Goal: Information Seeking & Learning: Learn about a topic

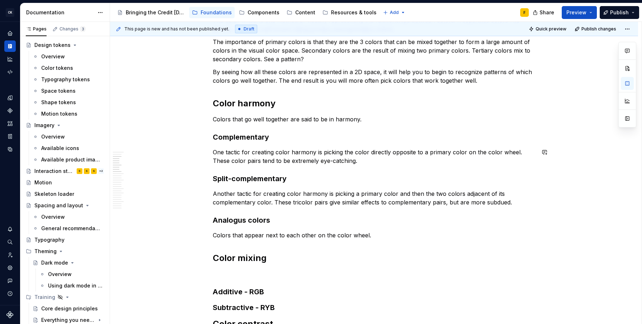
scroll to position [187, 0]
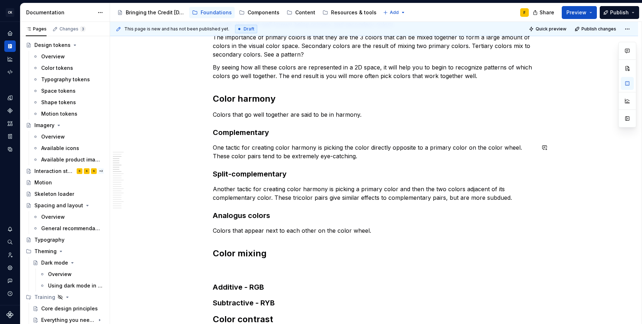
type textarea "*"
click at [214, 231] on p "Colors that appear next to each other on the color wheel." at bounding box center [374, 231] width 323 height 9
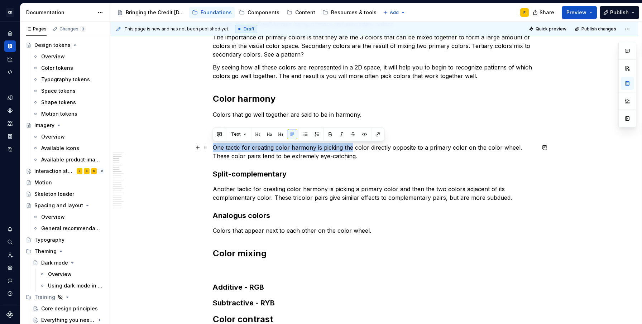
drag, startPoint x: 351, startPoint y: 149, endPoint x: 213, endPoint y: 151, distance: 138.4
click at [213, 151] on p "One tactic for creating color harmony is picking the color directly opposite to…" at bounding box center [374, 151] width 323 height 17
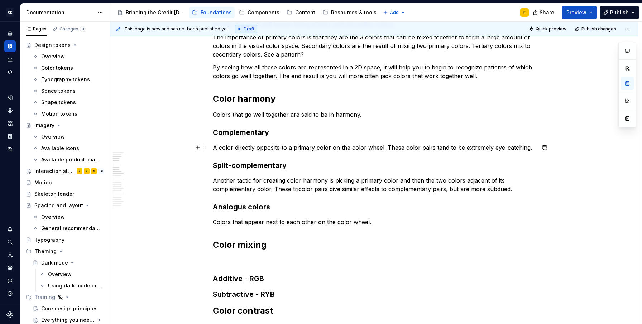
click at [213, 146] on p "A color directly opposite to a primary color on the color wheel. These color pa…" at bounding box center [374, 147] width 323 height 9
click at [380, 148] on p "A color directly opposite to a primary color on the color wheel. These color pa…" at bounding box center [374, 147] width 323 height 9
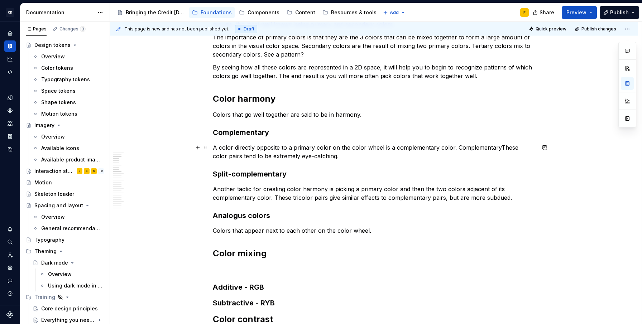
click at [506, 148] on p "A color directly opposite to a primary color on the color wheel is a complement…" at bounding box center [374, 151] width 323 height 17
click at [374, 229] on p "Colors that appear next to each other on the color wheel." at bounding box center [374, 231] width 323 height 9
click at [214, 231] on p "Colors that appear next to each other on the color wheel." at bounding box center [374, 231] width 323 height 9
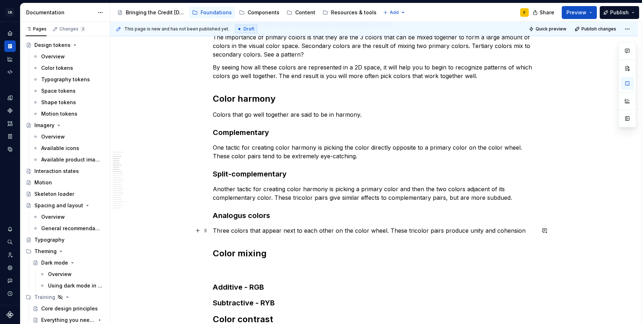
click at [387, 229] on p "Three colors that appear next to each other on the color wheel. These tricolor …" at bounding box center [374, 231] width 323 height 9
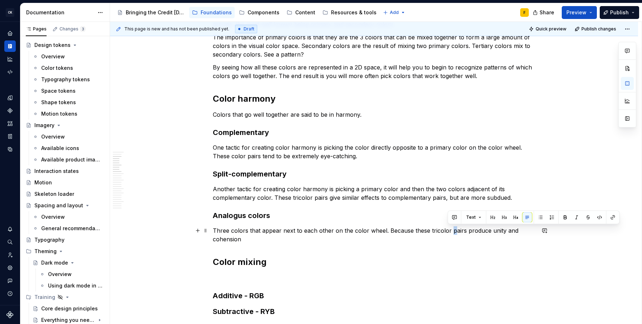
click at [450, 233] on p "Three colors that appear next to each other on the color wheel. Because these t…" at bounding box center [374, 235] width 323 height 17
click at [464, 231] on p "Three colors that appear next to each other on the color wheel. Because these t…" at bounding box center [374, 235] width 323 height 17
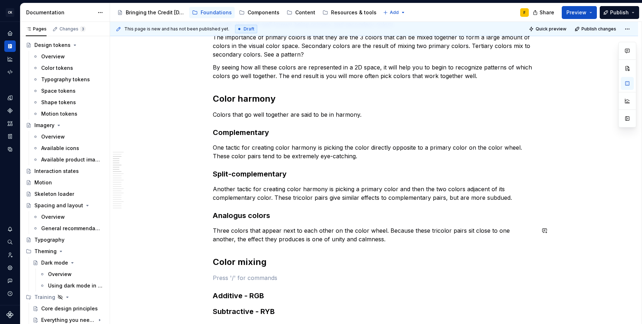
scroll to position [310, 0]
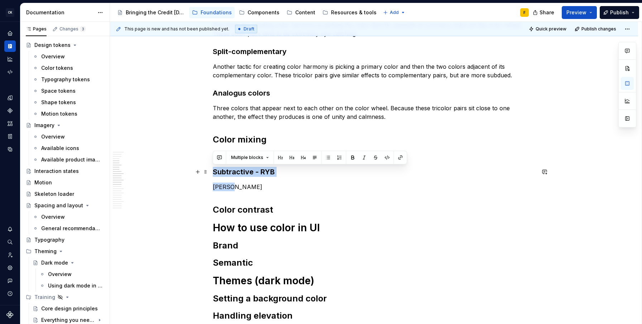
drag, startPoint x: 238, startPoint y: 185, endPoint x: 213, endPoint y: 174, distance: 27.1
click at [213, 174] on div "Basics of color theory Color theory is a framework for picking colors that look…" at bounding box center [374, 174] width 323 height 684
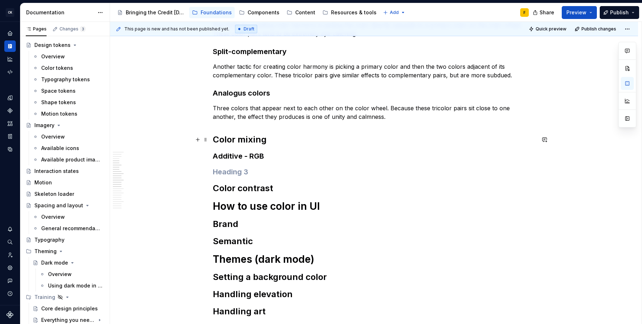
click at [271, 143] on h2 "Color mixing" at bounding box center [374, 139] width 323 height 11
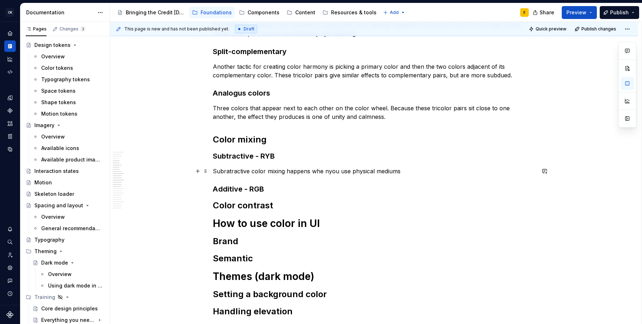
click at [323, 171] on p "Subratractive color mixing happens whe nyou use physical mediums" at bounding box center [374, 171] width 323 height 9
click at [226, 173] on p "Subratractive color mixing happens when you use physical mediums" at bounding box center [374, 171] width 323 height 9
click at [416, 173] on p "Subtractive color mixing happens when you use physical mediums" at bounding box center [374, 171] width 323 height 9
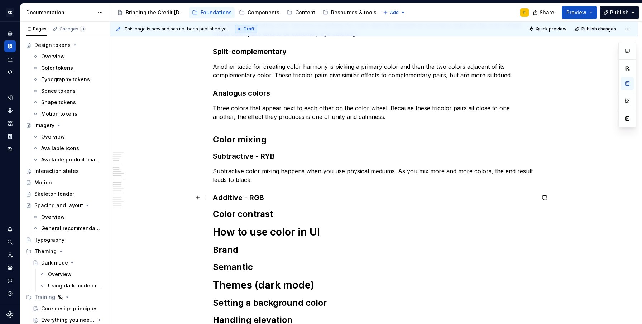
click at [278, 196] on h3 "Additive - RGB" at bounding box center [374, 198] width 323 height 10
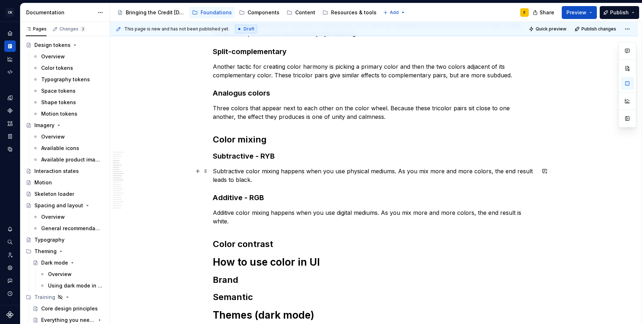
click at [226, 180] on p "Subtractive color mixing happens when you use physical mediums. As you mix more…" at bounding box center [374, 175] width 323 height 17
click at [234, 179] on p "Subtractive color mixing happens when you use physical mediums. As you mix more…" at bounding box center [374, 175] width 323 height 17
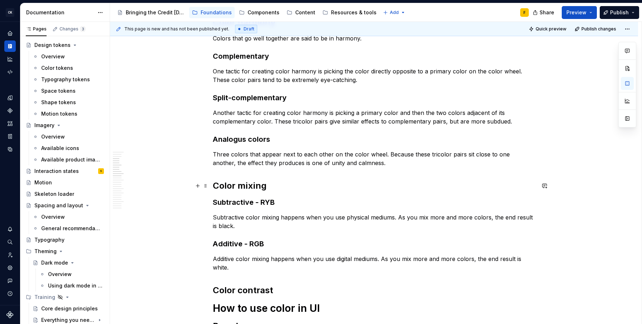
scroll to position [299, 0]
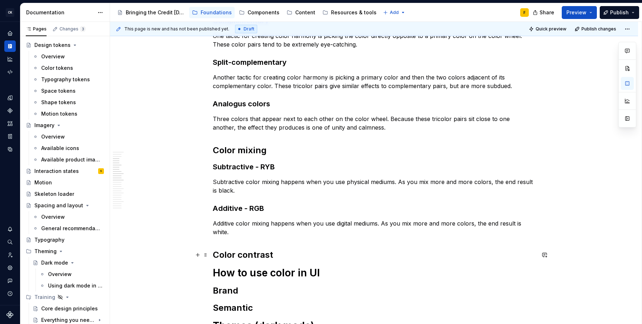
click at [277, 256] on h2 "Color contrast" at bounding box center [374, 255] width 323 height 11
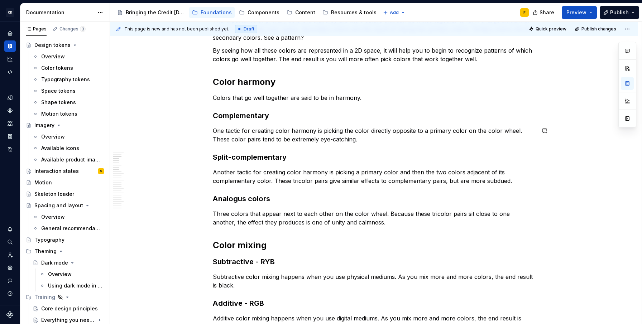
scroll to position [208, 0]
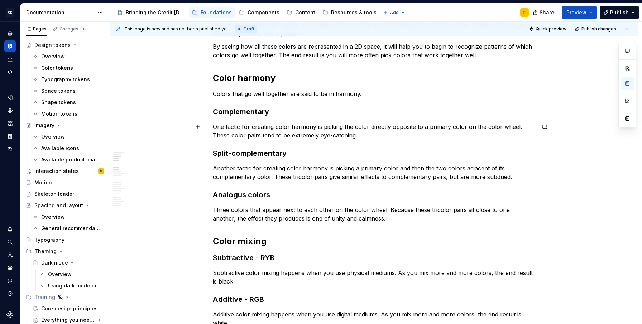
click at [213, 128] on p "One tactic for creating color harmony is picking the color directly opposite to…" at bounding box center [374, 131] width 323 height 17
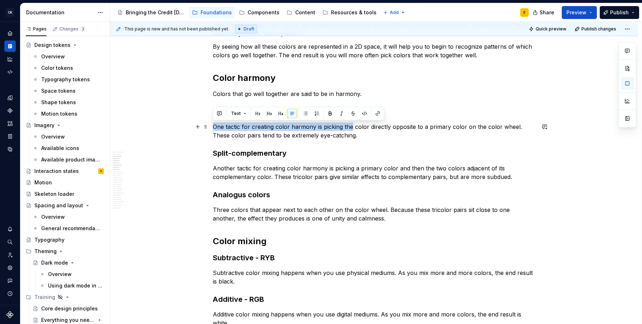
drag, startPoint x: 351, startPoint y: 127, endPoint x: 213, endPoint y: 130, distance: 138.8
click at [213, 130] on p "One tactic for creating color harmony is picking the color directly opposite to…" at bounding box center [374, 131] width 323 height 17
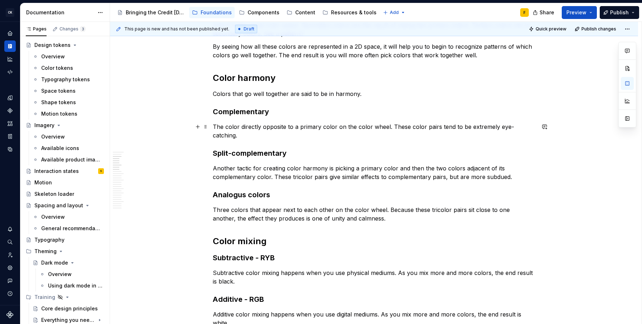
click at [386, 128] on p "The color directly opposite to a primary color on the color wheel. These color …" at bounding box center [374, 131] width 323 height 17
click at [213, 126] on p "The color directly opposite to a primary color on the color wheel is a compleme…" at bounding box center [374, 131] width 323 height 17
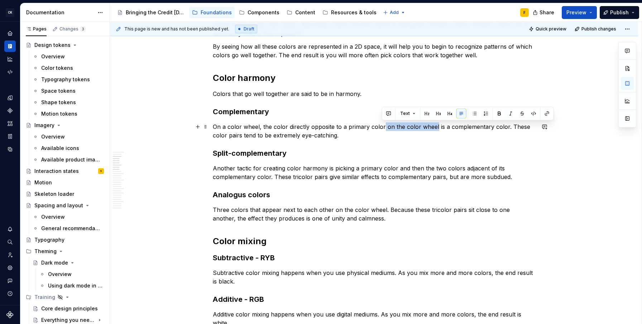
drag, startPoint x: 383, startPoint y: 125, endPoint x: 433, endPoint y: 125, distance: 50.5
click at [433, 125] on p "On a color wheel, the color directly opposite to a primary color on the color w…" at bounding box center [374, 131] width 323 height 17
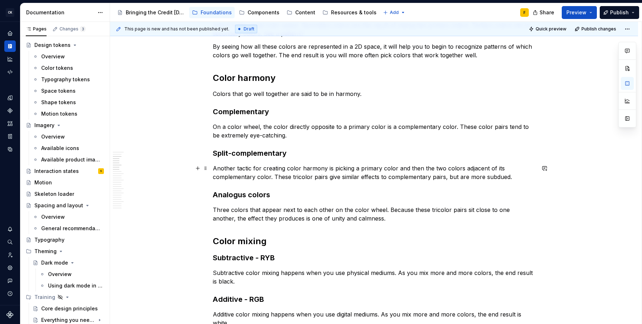
click at [214, 170] on p "Another tactic for creating color harmony is picking a primary color and then t…" at bounding box center [374, 172] width 323 height 17
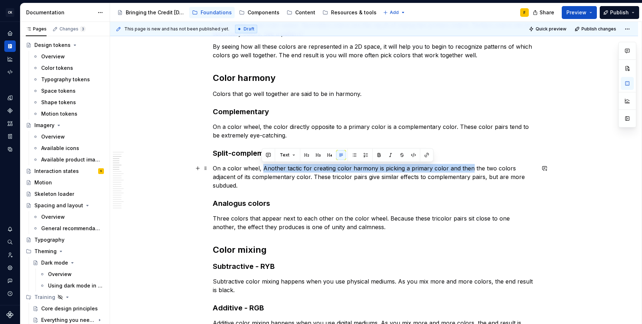
drag, startPoint x: 268, startPoint y: 168, endPoint x: 469, endPoint y: 167, distance: 201.5
click at [469, 167] on p "On a color wheel, Another tactic for creating color harmony is picking a primar…" at bounding box center [374, 177] width 323 height 26
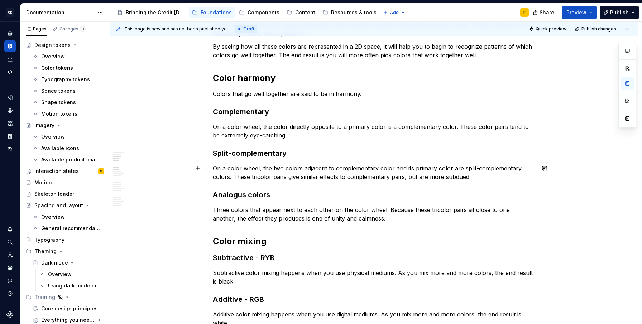
click at [313, 170] on p "On a color wheel, the two colors adjacent to complementary color and its primar…" at bounding box center [374, 172] width 323 height 17
click at [334, 168] on p "On a color wheel, the two colors adjacent to complementary color and its primar…" at bounding box center [374, 172] width 323 height 17
click at [465, 169] on p "On a color wheel, the two colors adjacent to a complementary color and its prim…" at bounding box center [374, 172] width 323 height 17
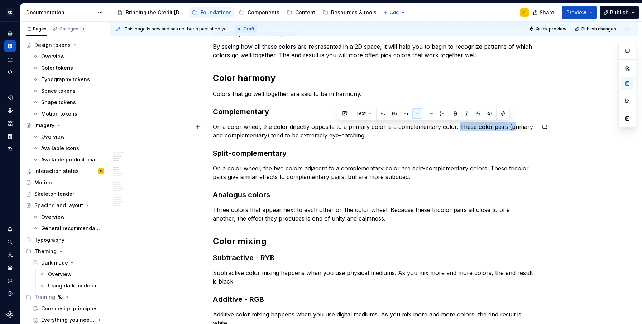
drag, startPoint x: 456, startPoint y: 126, endPoint x: 508, endPoint y: 126, distance: 52.3
click at [508, 126] on p "On a color wheel, the color directly opposite to a primary color is a complemen…" at bounding box center [374, 131] width 323 height 17
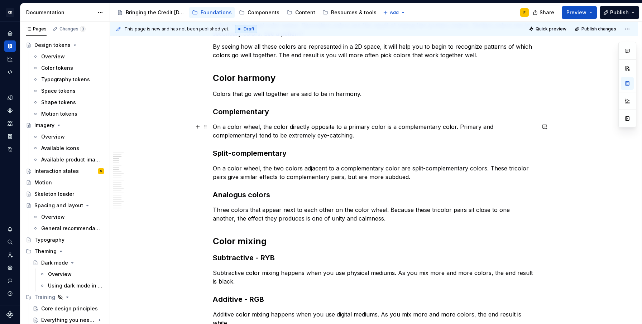
click at [532, 128] on p "On a color wheel, the color directly opposite to a primary color is a complemen…" at bounding box center [374, 131] width 323 height 17
click at [486, 168] on p "On a color wheel, the two colors adjacent to a complementary color are split-co…" at bounding box center [374, 172] width 323 height 17
click at [231, 175] on p "On a color wheel, the two colors adjacent to a complementary color are split-co…" at bounding box center [374, 172] width 323 height 17
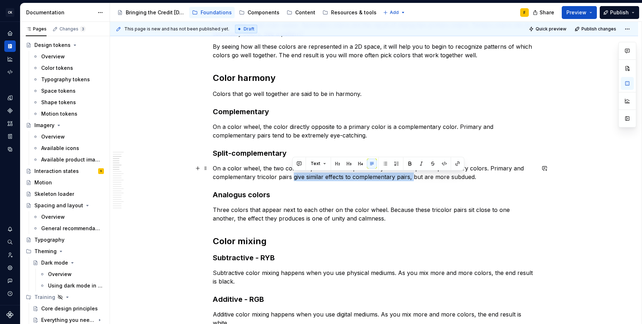
drag, startPoint x: 293, startPoint y: 177, endPoint x: 414, endPoint y: 175, distance: 120.5
click at [414, 175] on p "On a color wheel, the two colors adjacent to a complementary color are split-co…" at bounding box center [374, 172] width 323 height 17
click at [389, 171] on p "On a color wheel, the two colors adjacent to a complementary color are split-co…" at bounding box center [374, 172] width 323 height 17
drag, startPoint x: 291, startPoint y: 177, endPoint x: 383, endPoint y: 178, distance: 91.4
click at [383, 178] on p "On a color wheel, the two colors adjacent to a complementary color are split-co…" at bounding box center [374, 172] width 323 height 17
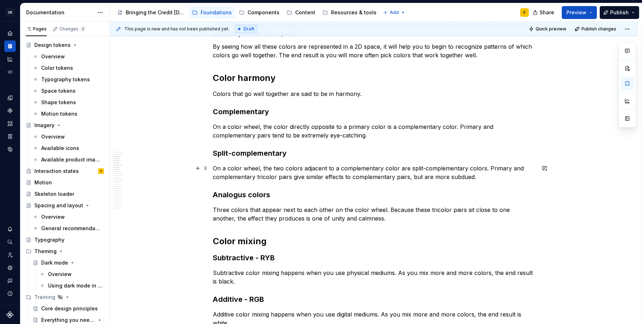
click at [299, 179] on p "On a color wheel, the two colors adjacent to a complementary color are split-co…" at bounding box center [374, 172] width 323 height 17
click at [322, 177] on p "On a color wheel, the two colors adjacent to a complementary color are split-co…" at bounding box center [374, 172] width 323 height 17
click at [393, 126] on p "On a color wheel, the color directly opposite to a primary color is a complemen…" at bounding box center [374, 131] width 323 height 17
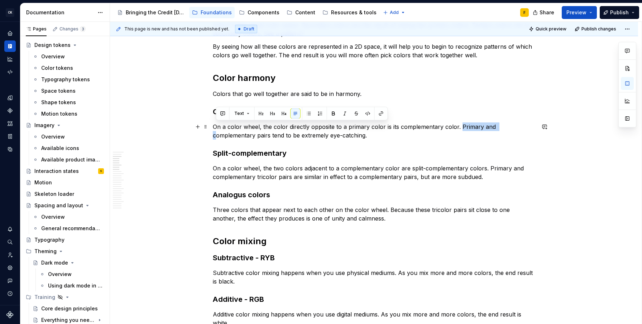
drag, startPoint x: 458, startPoint y: 127, endPoint x: 217, endPoint y: 138, distance: 241.8
click at [217, 138] on p "On a color wheel, the color directly opposite to a primary color is its complem…" at bounding box center [374, 131] width 323 height 17
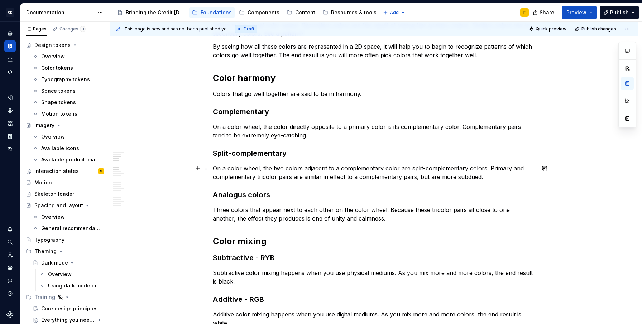
click at [410, 168] on p "On a color wheel, the two colors adjacent to a complementary color are split-co…" at bounding box center [374, 172] width 323 height 17
click at [408, 168] on p "On a color wheel, the two colors adjacent to a complementary color are split-co…" at bounding box center [374, 172] width 323 height 17
click at [398, 171] on p "On a color wheel, the two colors adjacent to a complementary color are split-co…" at bounding box center [374, 172] width 323 height 17
click at [422, 178] on p "On a color wheel, the two colors adjacent to a complementary and its primary co…" at bounding box center [374, 172] width 323 height 17
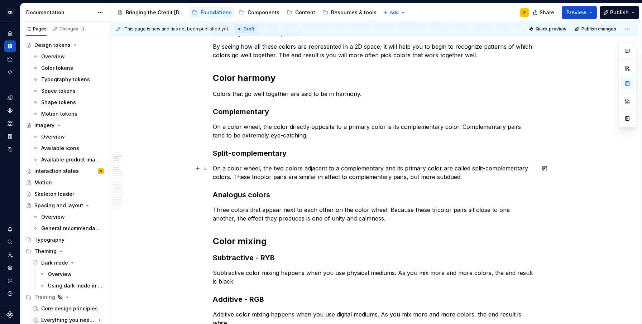
drag, startPoint x: 457, startPoint y: 178, endPoint x: 482, endPoint y: 182, distance: 25.4
click at [457, 178] on p "On a color wheel, the two colors adjacent to a complementary and its primary co…" at bounding box center [374, 172] width 323 height 17
click at [213, 210] on p "Three colors that appear next to each other on the color wheel. Because these t…" at bounding box center [374, 214] width 323 height 17
click at [363, 210] on p "On a color wheel, three colors that appear next to each other on the color whee…" at bounding box center [374, 214] width 323 height 17
click at [379, 211] on p "On a color wheel, three colors that appear next to each other on the color whee…" at bounding box center [374, 214] width 323 height 17
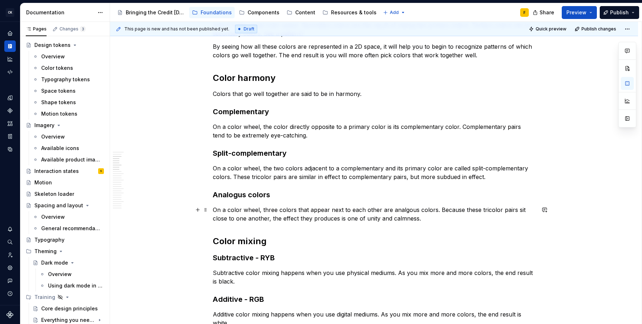
click at [392, 211] on p "On a color wheel, three colors that appear next to each other are analgous colo…" at bounding box center [374, 214] width 323 height 17
click at [430, 219] on p "On a color wheel, three colors that appear next to each other are analogous col…" at bounding box center [374, 214] width 323 height 17
drag, startPoint x: 440, startPoint y: 208, endPoint x: 465, endPoint y: 210, distance: 25.2
click at [465, 210] on p "On a color wheel, three colors that appear next to each other are analogous col…" at bounding box center [374, 214] width 323 height 17
click at [432, 219] on p "On a color wheel, three colors that appear next to each other are analogous col…" at bounding box center [374, 214] width 323 height 17
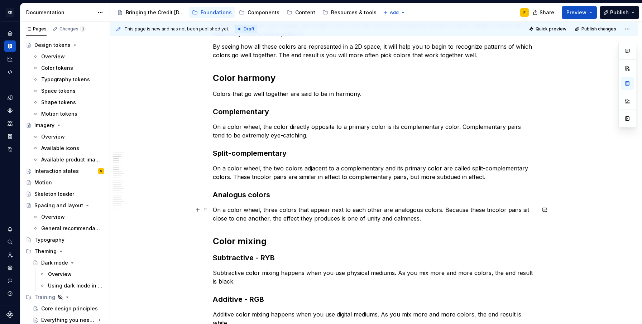
click at [268, 219] on p "On a color wheel, three colors that appear next to each other are analogous col…" at bounding box center [374, 214] width 323 height 17
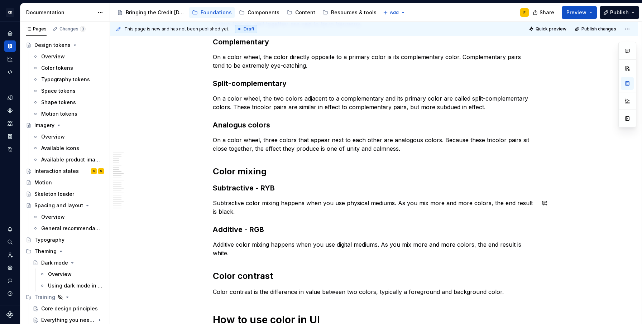
scroll to position [306, 0]
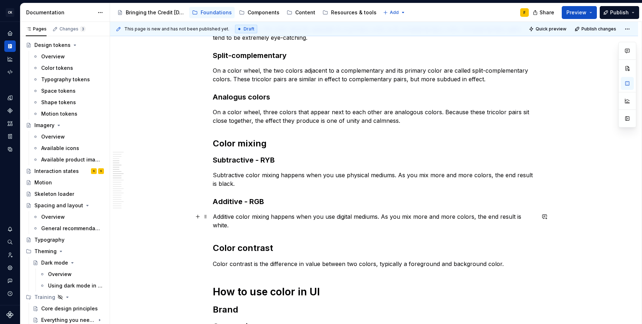
click at [272, 216] on p "Additive color mixing happens when you use digital mediums. As you mix more and…" at bounding box center [374, 221] width 323 height 17
click at [344, 175] on p "Subtractive color mixing happens when you use physical mediums. As you mix more…" at bounding box center [374, 179] width 323 height 17
click at [361, 217] on p "Additive color mixing happens when you mix colors based in light. A common form…" at bounding box center [374, 221] width 323 height 17
click at [333, 176] on p "Subtractive color mixing happens when you use physical mediums. As you mix more…" at bounding box center [374, 179] width 323 height 17
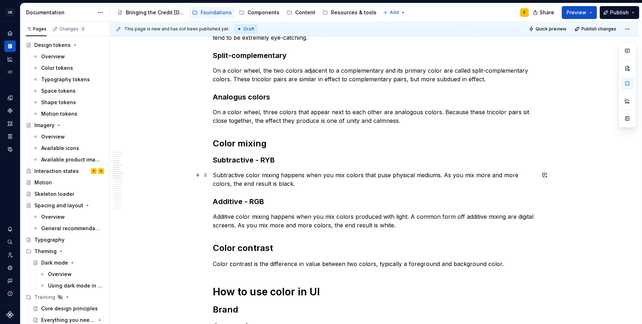
click at [375, 173] on p "Subtractive color mixing happens when you mix colors that puse physical mediums…" at bounding box center [374, 179] width 323 height 17
click at [379, 175] on p "Subtractive color mixing happens when you mix colors that puse physical mediums…" at bounding box center [374, 179] width 323 height 17
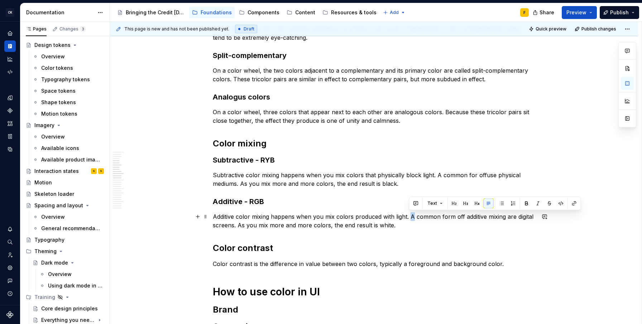
click at [412, 218] on p "Additive color mixing happens when you mix colors produced with light. A common…" at bounding box center [374, 221] width 323 height 17
click at [462, 215] on p "Additive color mixing happens when you mix colors produced with light. A common…" at bounding box center [374, 221] width 323 height 17
click at [479, 175] on p "Subtractive color mixing happens when you mix colors that physically block ligh…" at bounding box center [374, 179] width 323 height 17
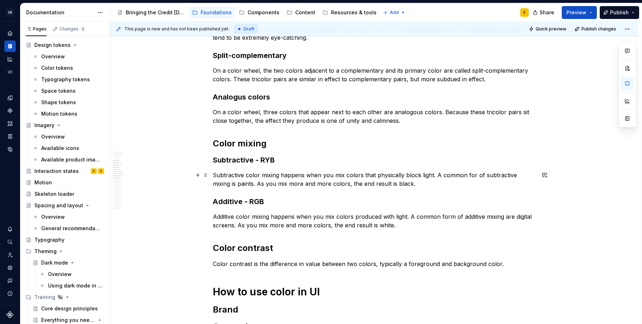
click at [473, 176] on p "Subtractive color mixing happens when you mix colors that physically block ligh…" at bounding box center [374, 179] width 323 height 17
click at [235, 182] on p "Subtractive color mixing happens when you mix colors that physically block ligh…" at bounding box center [374, 179] width 323 height 17
click at [234, 182] on p "Subtractive color mixing happens when you mix colors that physically block ligh…" at bounding box center [374, 179] width 323 height 17
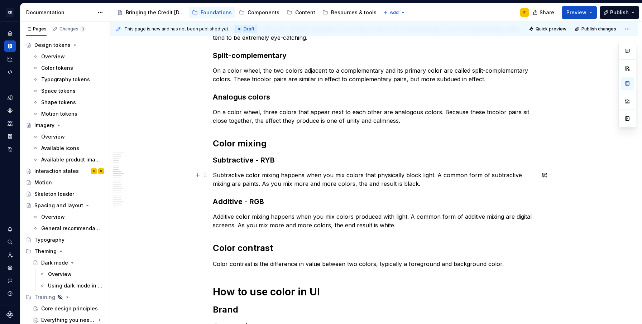
click at [343, 184] on p "Subtractive color mixing happens when you mix colors that physically block ligh…" at bounding box center [374, 179] width 323 height 17
click at [318, 225] on p "Additive color mixing happens when you mix colors produced with light. A common…" at bounding box center [374, 221] width 323 height 17
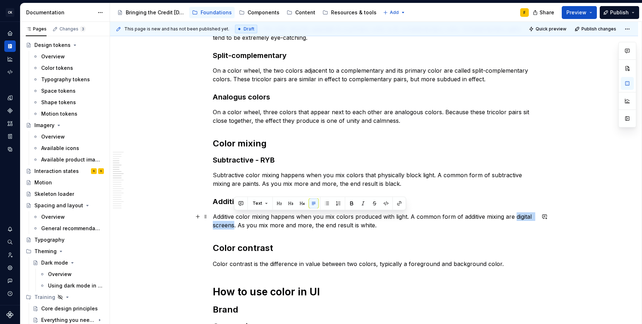
drag, startPoint x: 514, startPoint y: 217, endPoint x: 233, endPoint y: 227, distance: 281.2
click at [233, 227] on p "Additive color mixing happens when you mix colors produced with light. A common…" at bounding box center [374, 221] width 323 height 17
click at [412, 216] on p "Additive color mixing happens when you mix colors produced with light. A common…" at bounding box center [374, 221] width 323 height 17
drag, startPoint x: 409, startPoint y: 217, endPoint x: 427, endPoint y: 223, distance: 19.1
click at [409, 217] on p "Additive color mixing happens when you mix colors produced with light. A common…" at bounding box center [374, 221] width 323 height 17
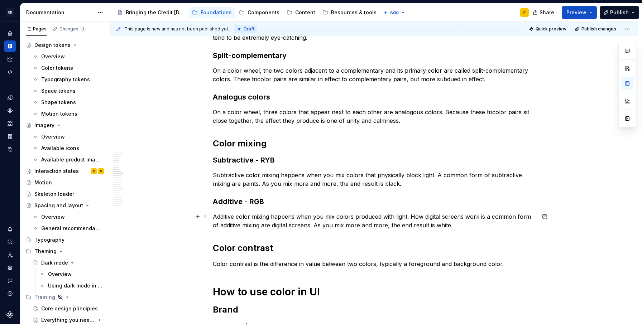
click at [311, 228] on p "Additive color mixing happens when you mix colors produced with light. How digi…" at bounding box center [374, 221] width 323 height 17
click at [435, 174] on p "Subtractive color mixing happens when you mix colors that physically block ligh…" at bounding box center [374, 179] width 323 height 17
click at [290, 182] on p "Subtractive color mixing happens when you mix colors that physically block ligh…" at bounding box center [374, 179] width 323 height 17
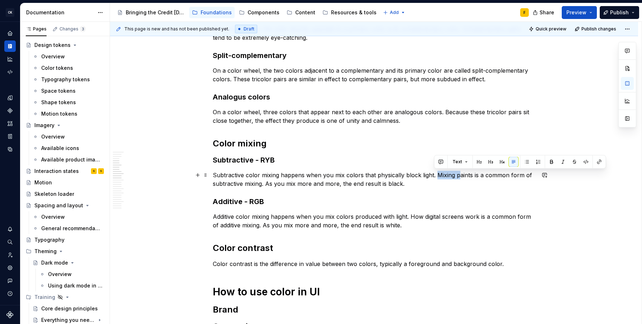
drag, startPoint x: 457, startPoint y: 175, endPoint x: 436, endPoint y: 174, distance: 20.9
click at [436, 174] on p "Subtractive color mixing happens when you mix colors that physically block ligh…" at bounding box center [374, 179] width 323 height 17
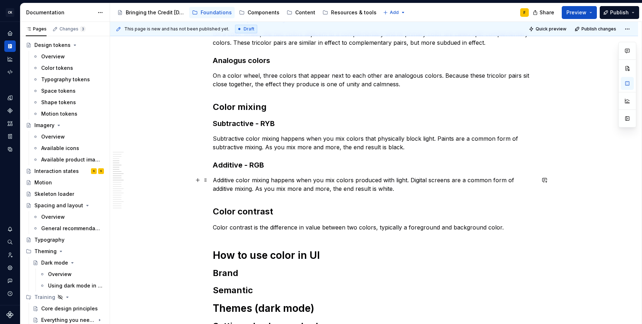
scroll to position [323, 0]
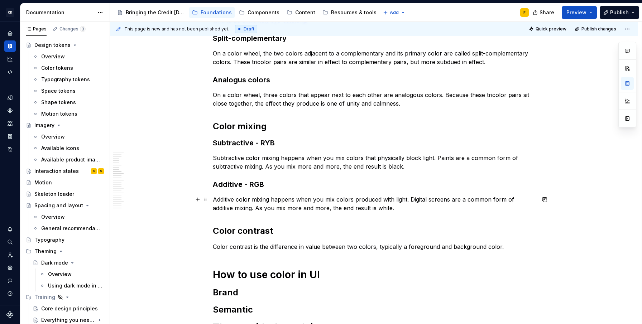
click at [398, 209] on p "Additive color mixing happens when you mix colors produced with light. Digital …" at bounding box center [374, 203] width 323 height 17
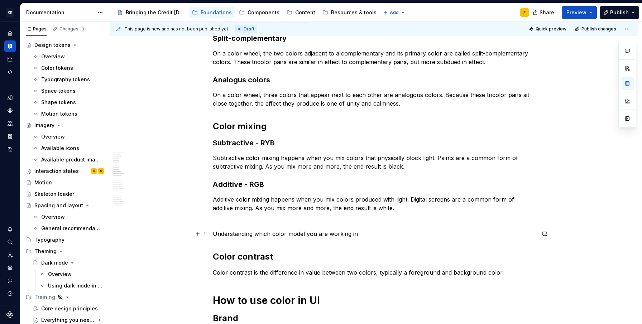
click at [263, 232] on p "Understanding which color model you are working in" at bounding box center [374, 234] width 323 height 9
click at [280, 236] on p "Understanding the color model you are working in" at bounding box center [374, 234] width 323 height 9
click at [385, 238] on p "Understanding the color mixing model you are working in" at bounding box center [374, 234] width 323 height 9
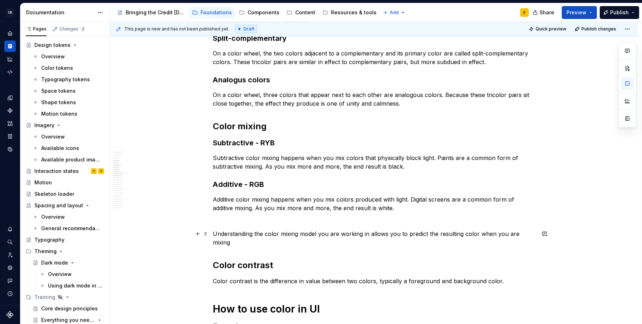
click at [213, 234] on p "Understanding the color mixing model you are working in allows you to predict t…" at bounding box center [374, 238] width 323 height 17
click at [367, 234] on p "When you are mixing colors, understanding the color mixing model you are workin…" at bounding box center [374, 238] width 323 height 17
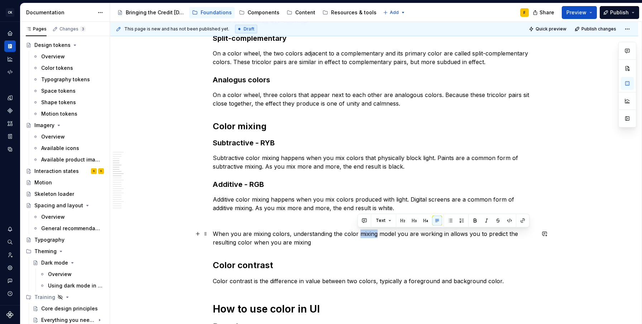
click at [369, 234] on p "When you are mixing colors, understanding the color mixing model you are workin…" at bounding box center [374, 238] width 323 height 17
click at [395, 234] on p "When you are mixing colors, understanding the color mixing model you are workin…" at bounding box center [374, 238] width 323 height 17
drag, startPoint x: 463, startPoint y: 234, endPoint x: 406, endPoint y: 232, distance: 56.7
click at [406, 232] on p "When you are mixing colors, understanding the color mixing model will alyou are…" at bounding box center [374, 238] width 323 height 17
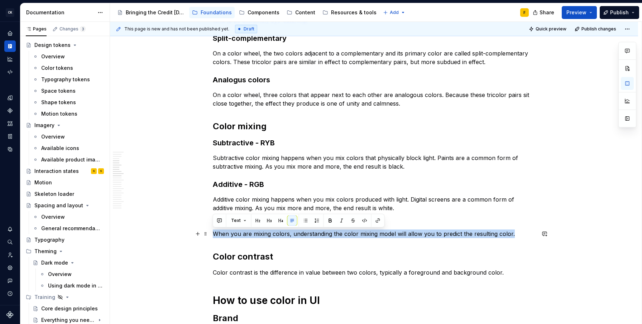
drag, startPoint x: 214, startPoint y: 235, endPoint x: 517, endPoint y: 237, distance: 303.3
click at [517, 237] on p "When you are mixing colors, understanding the color mixing model will allow you…" at bounding box center [374, 234] width 323 height 9
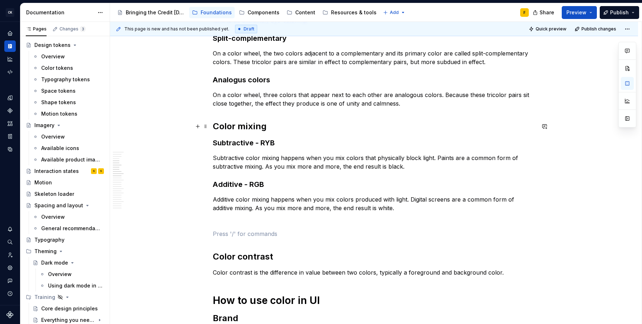
click at [277, 130] on h2 "Color mixing" at bounding box center [374, 126] width 323 height 11
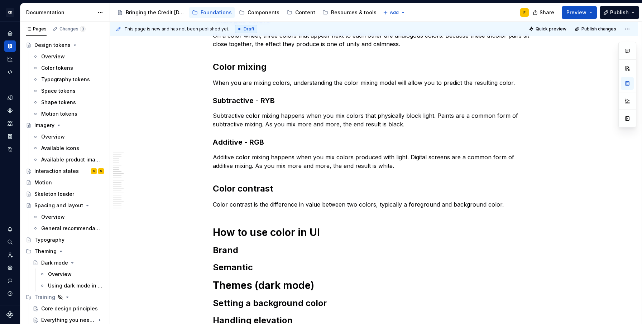
scroll to position [242, 0]
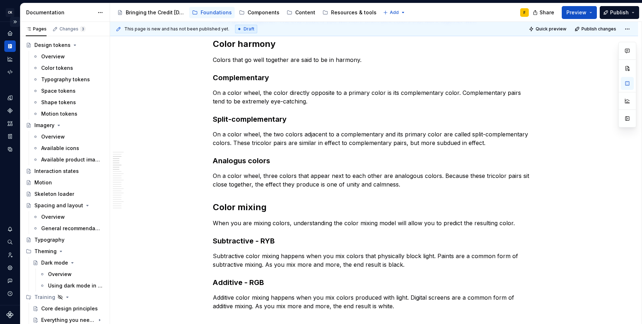
type textarea "*"
